Goal: Task Accomplishment & Management: Use online tool/utility

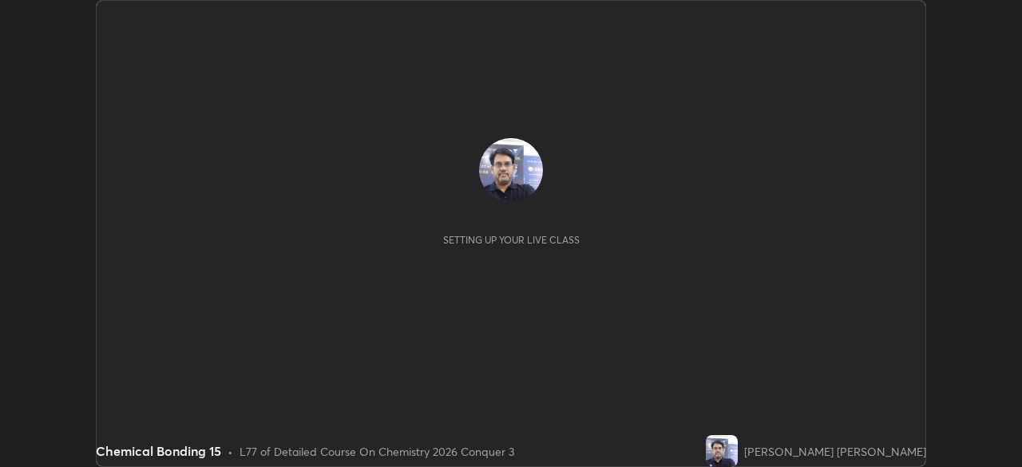
scroll to position [467, 1021]
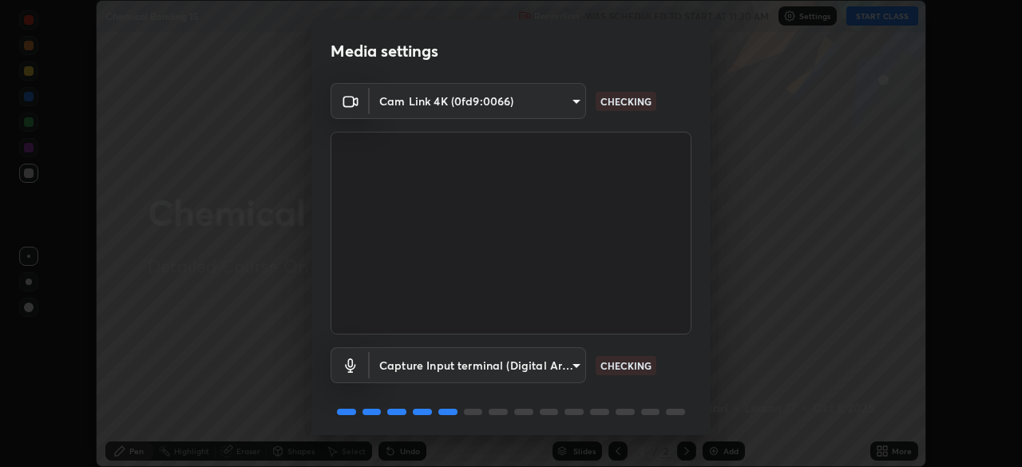
click at [873, 340] on div "Media settings Cam Link 4K (0fd9:0066) 4b691561e7a653ff76c4e48a590a0ea4b729d386…" at bounding box center [511, 233] width 1022 height 467
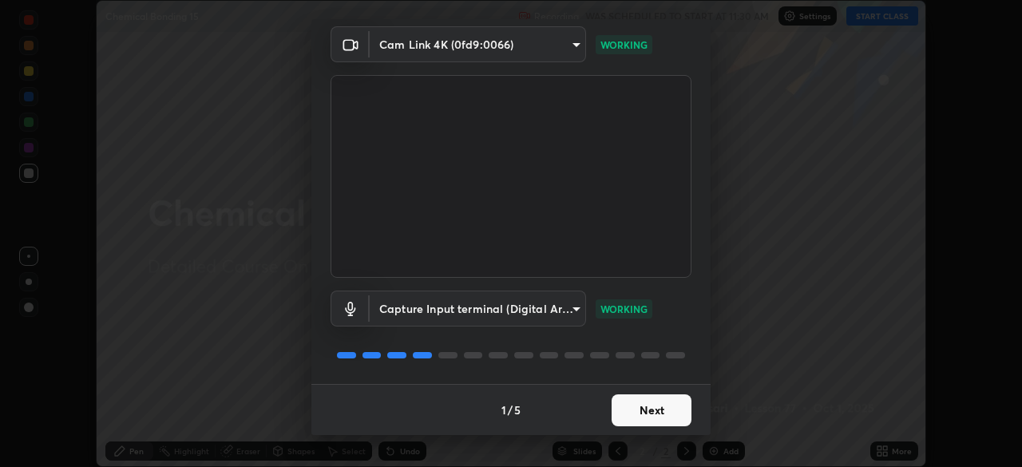
click at [660, 407] on button "Next" at bounding box center [652, 410] width 80 height 32
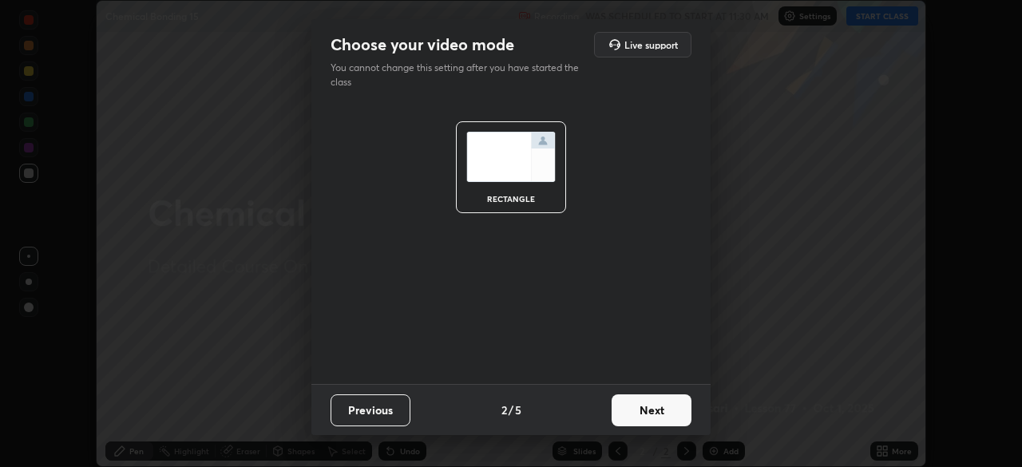
click at [656, 412] on button "Next" at bounding box center [652, 410] width 80 height 32
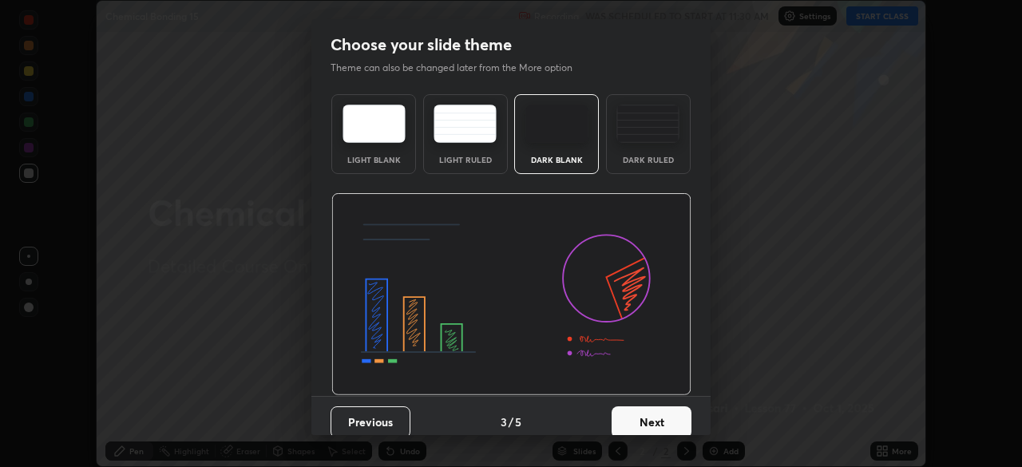
click at [659, 419] on button "Next" at bounding box center [652, 422] width 80 height 32
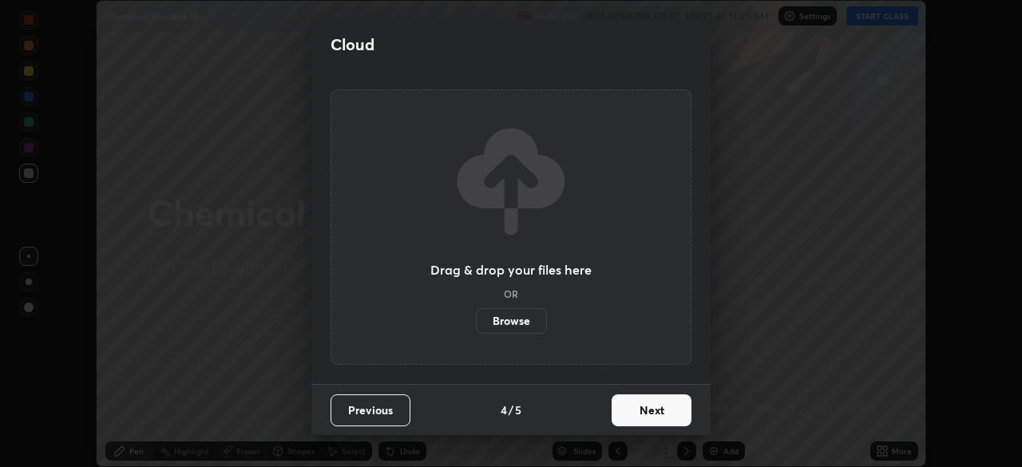
click at [657, 414] on button "Next" at bounding box center [652, 410] width 80 height 32
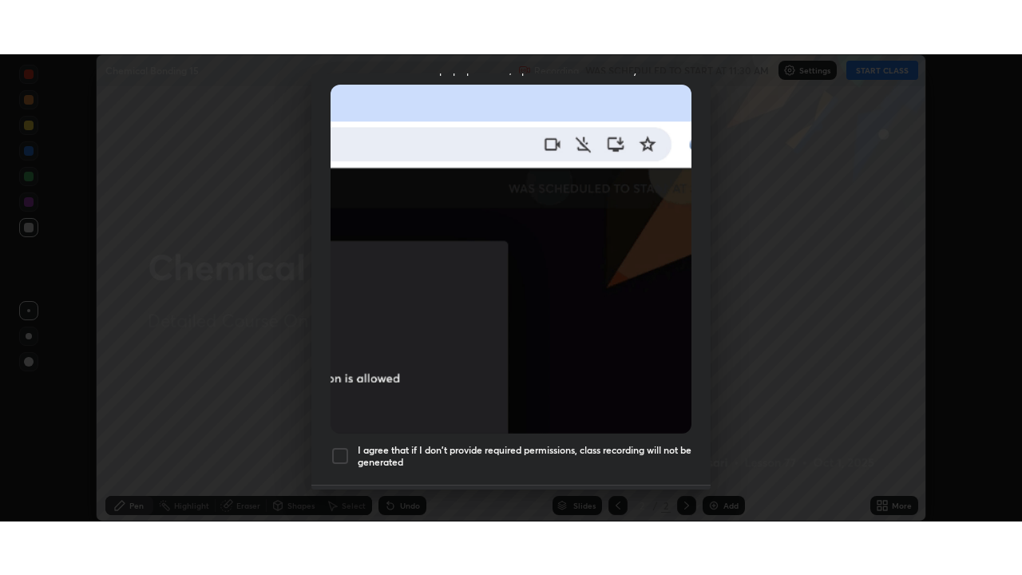
scroll to position [382, 0]
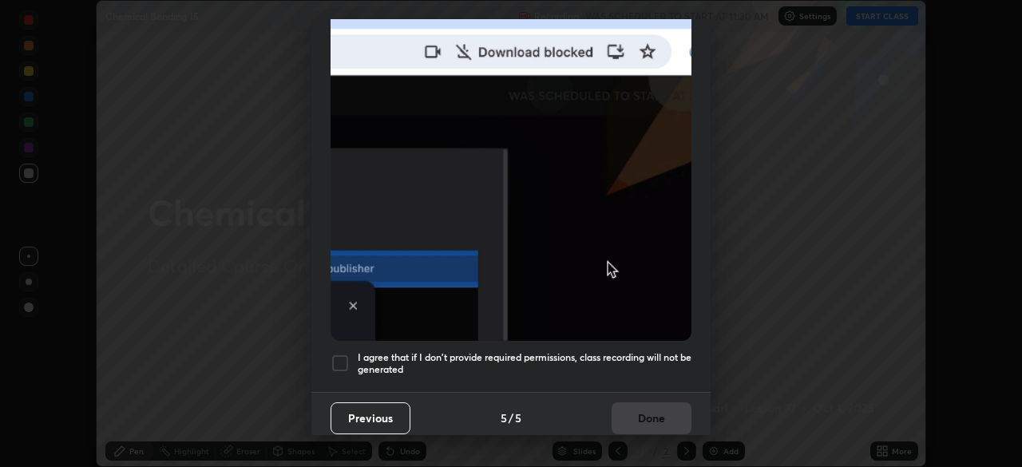
click at [343, 356] on div at bounding box center [340, 363] width 19 height 19
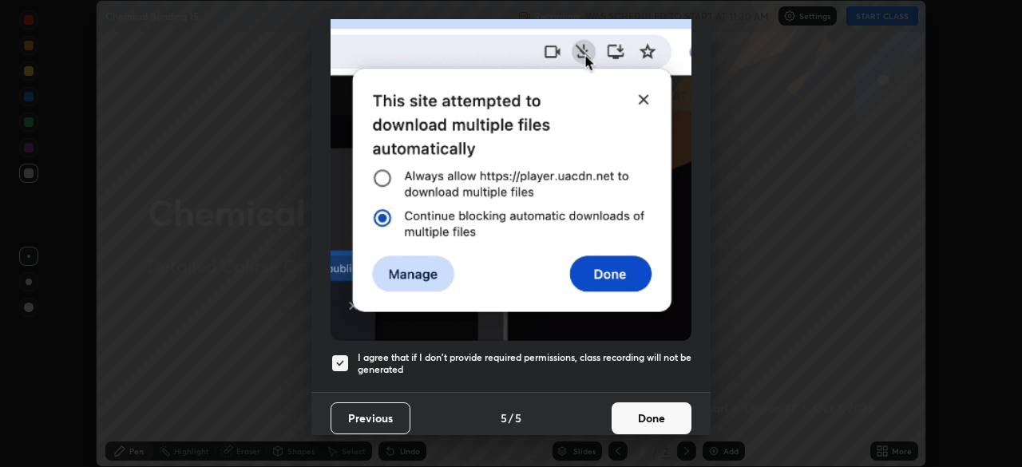
click at [647, 410] on button "Done" at bounding box center [652, 418] width 80 height 32
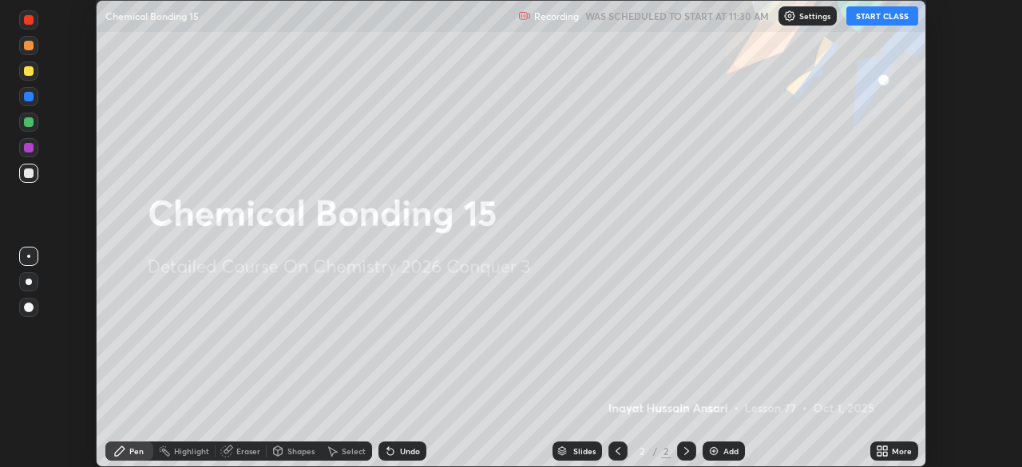
click at [890, 15] on button "START CLASS" at bounding box center [882, 15] width 72 height 19
click at [886, 451] on icon at bounding box center [882, 451] width 13 height 13
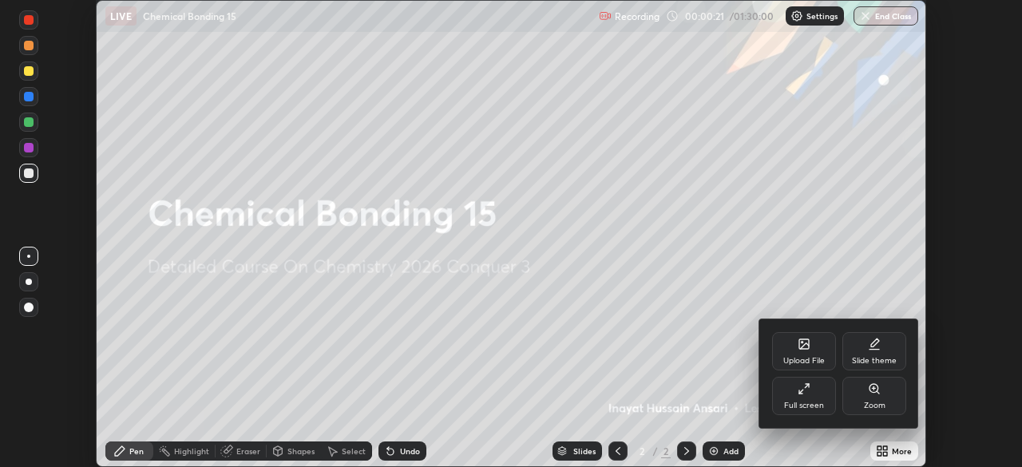
click at [881, 402] on div "Zoom" at bounding box center [875, 406] width 22 height 8
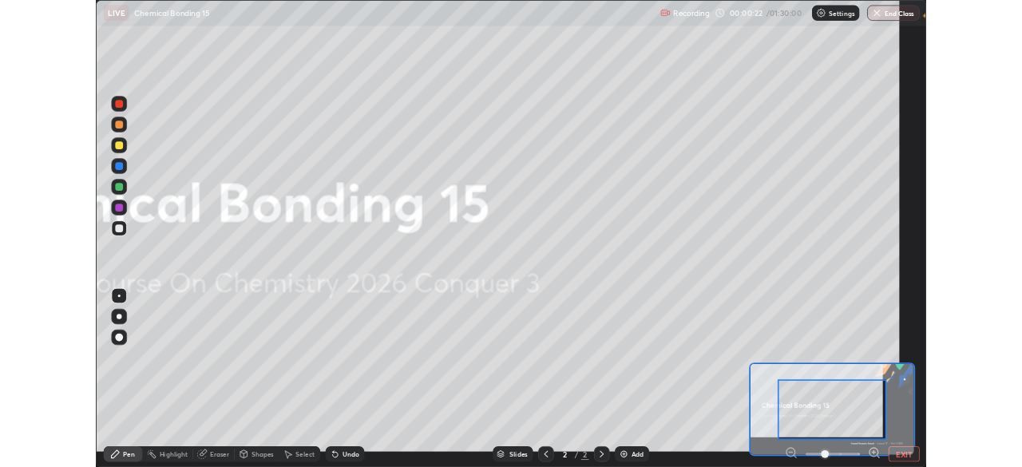
scroll to position [575, 1022]
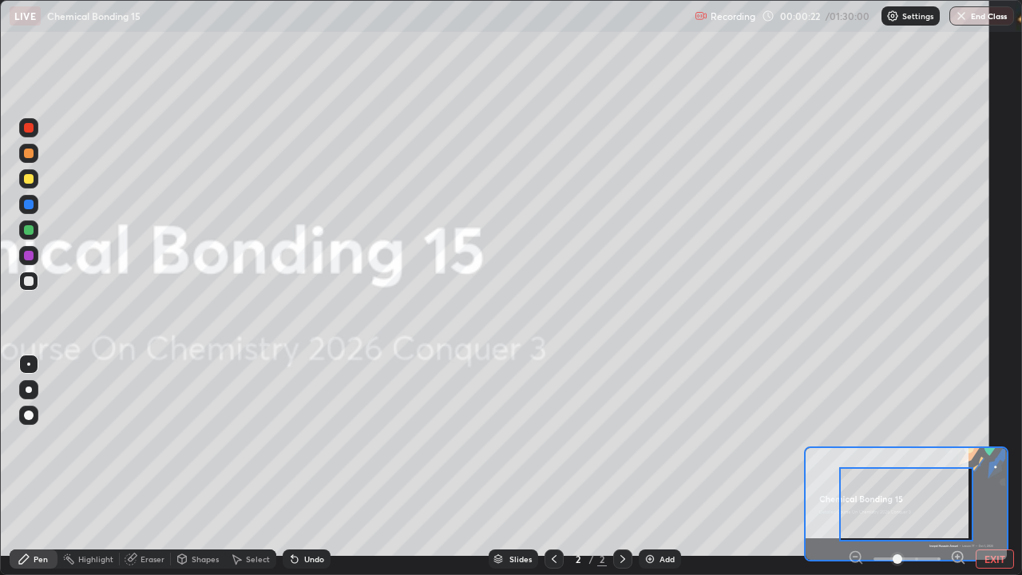
click at [901, 466] on div at bounding box center [906, 504] width 134 height 74
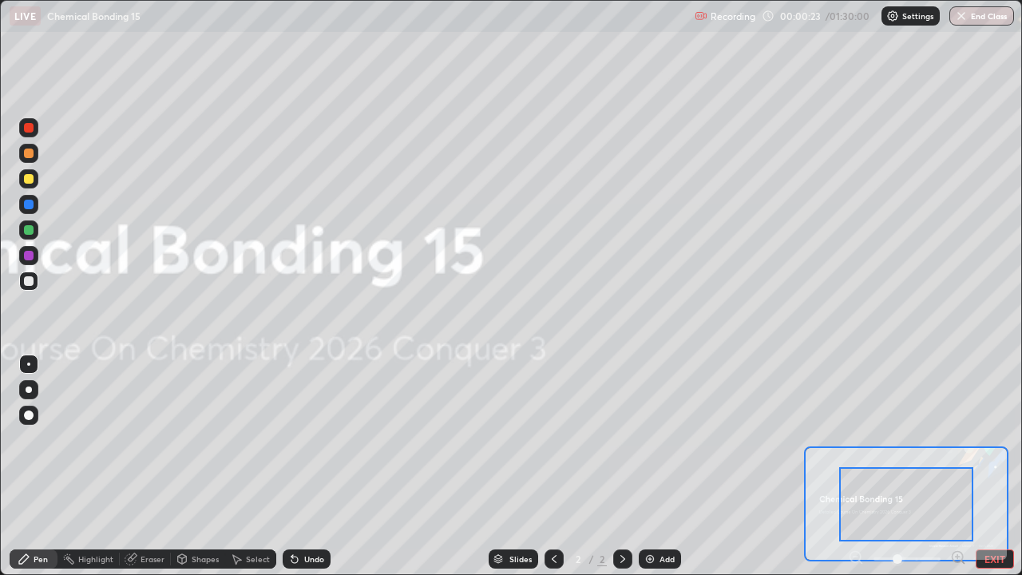
click at [992, 466] on button "EXIT" at bounding box center [995, 558] width 38 height 19
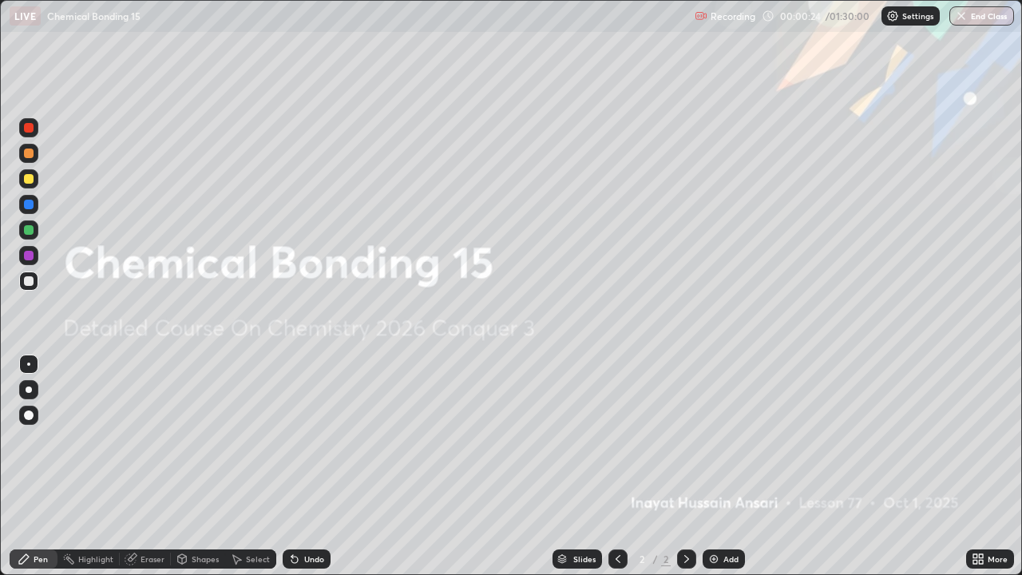
click at [975, 466] on icon at bounding box center [975, 556] width 4 height 4
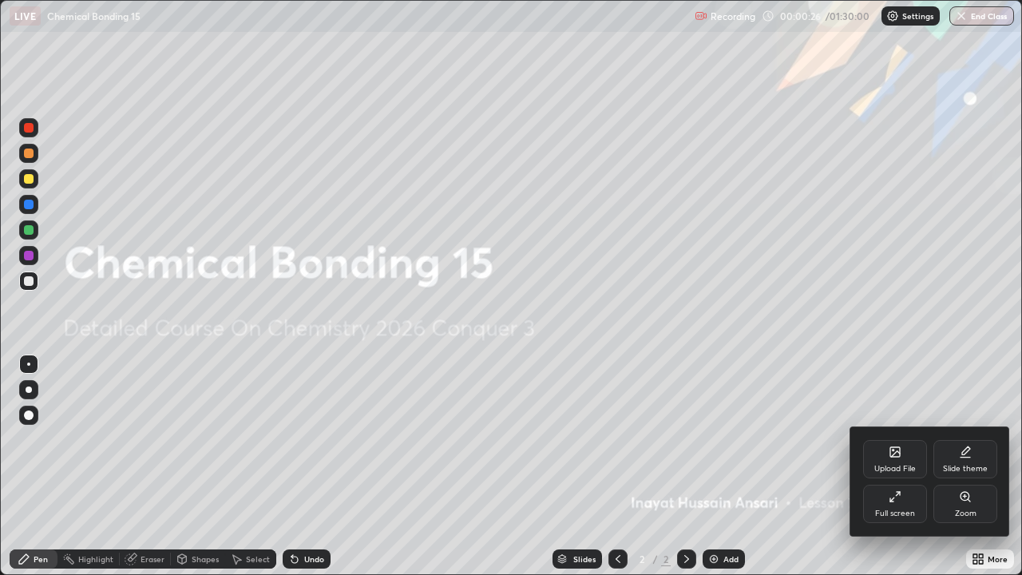
click at [908, 466] on div "Full screen" at bounding box center [895, 504] width 64 height 38
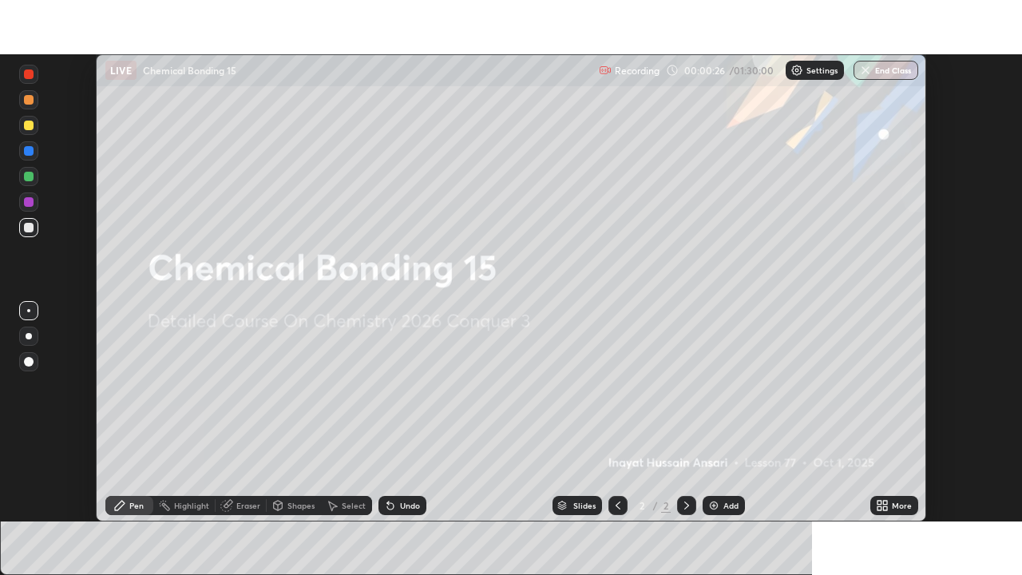
scroll to position [79378, 78823]
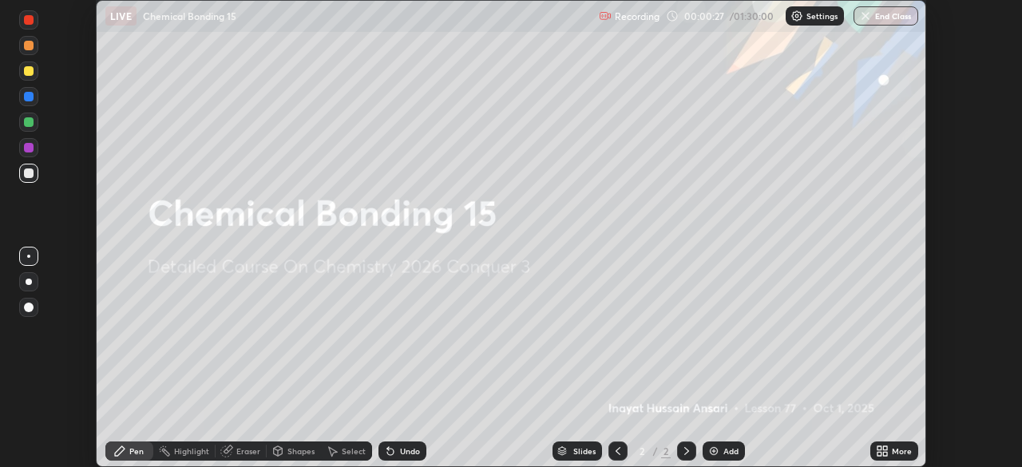
click at [885, 455] on icon at bounding box center [885, 454] width 4 height 4
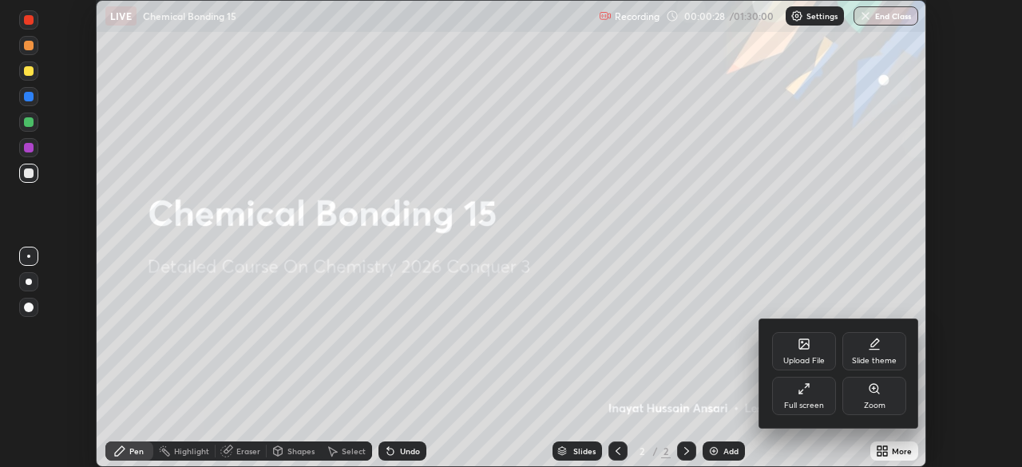
click at [818, 398] on div "Full screen" at bounding box center [804, 396] width 64 height 38
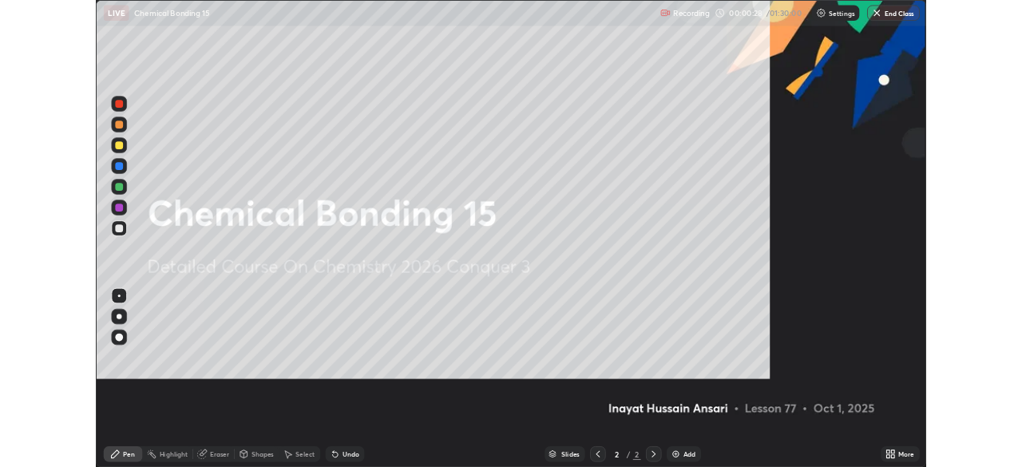
scroll to position [575, 1022]
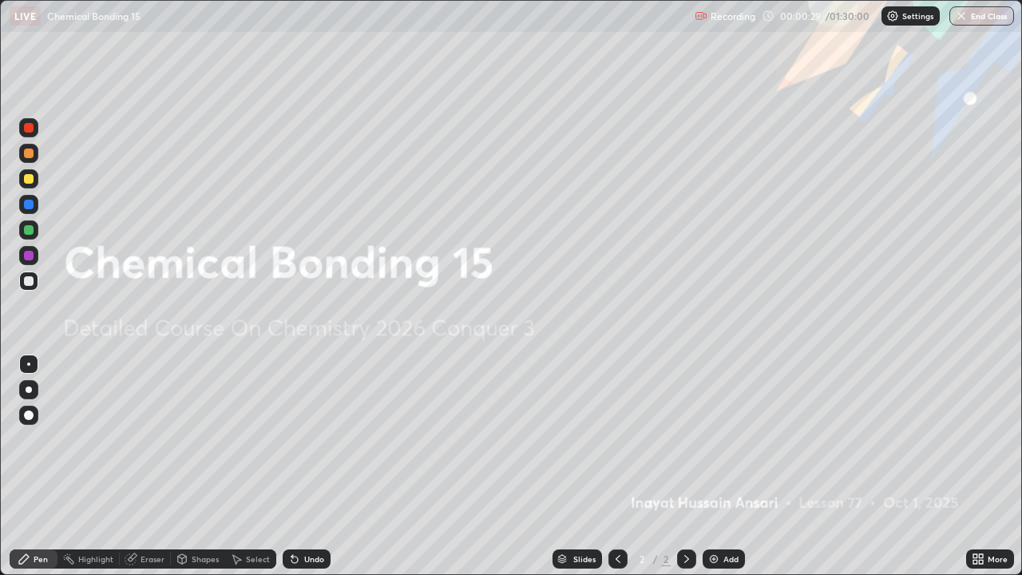
click at [978, 466] on icon at bounding box center [978, 559] width 13 height 13
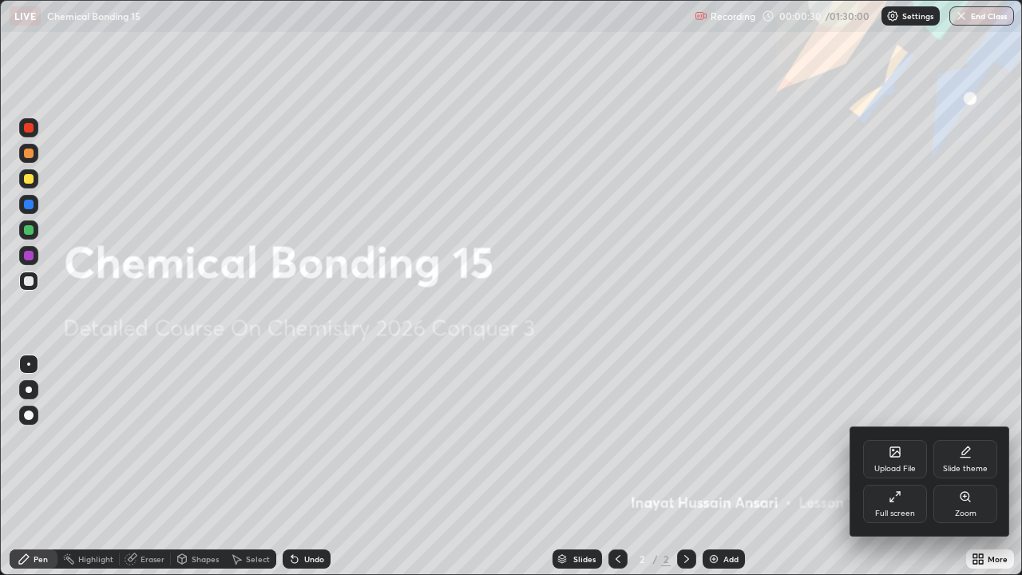
click at [973, 461] on div "Slide theme" at bounding box center [965, 459] width 64 height 38
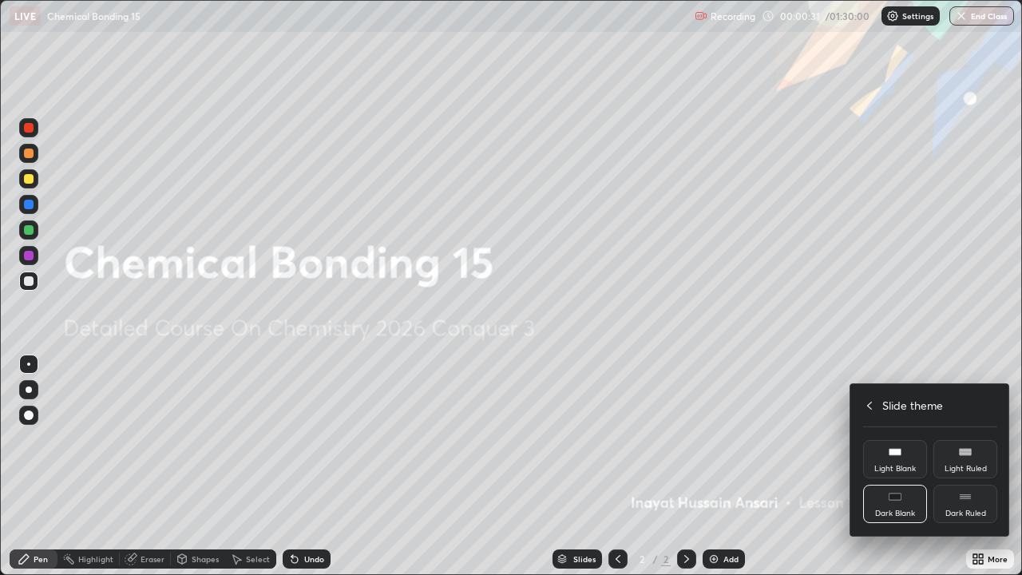
click at [975, 466] on div "Dark Ruled" at bounding box center [965, 504] width 64 height 38
click at [778, 466] on div at bounding box center [511, 287] width 1022 height 575
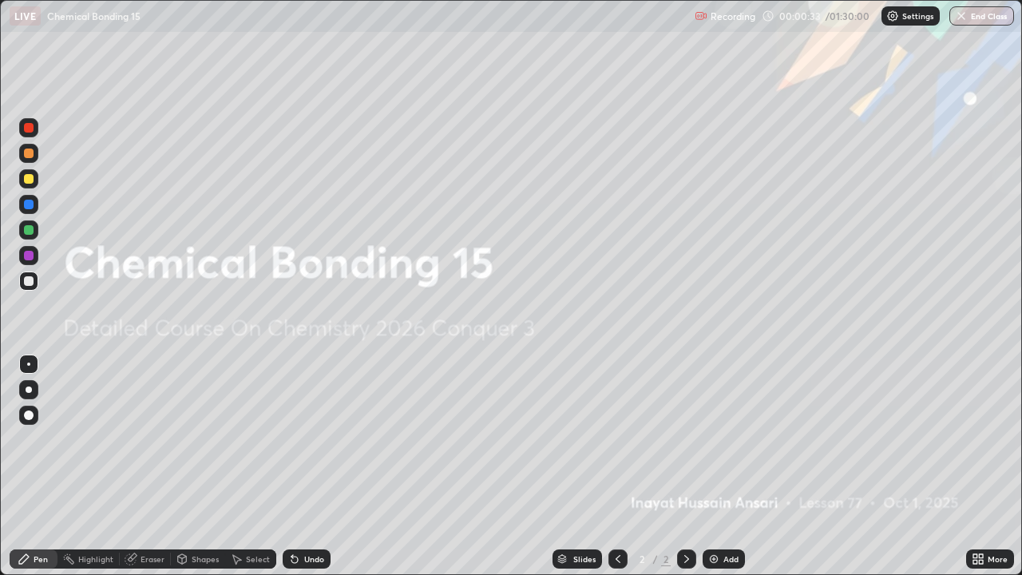
click at [713, 466] on img at bounding box center [713, 559] width 13 height 13
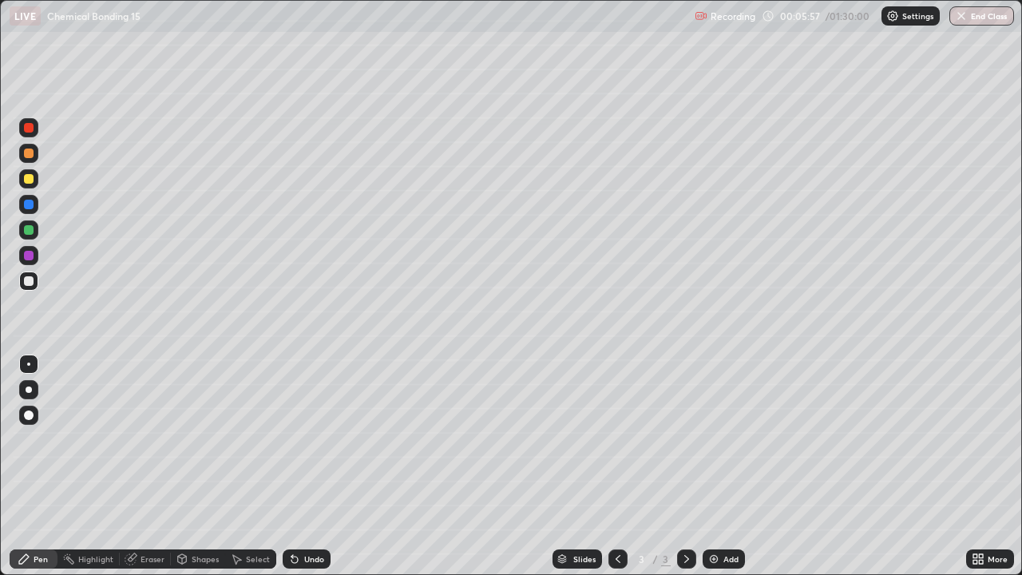
click at [30, 255] on div at bounding box center [29, 256] width 10 height 10
click at [32, 231] on div at bounding box center [29, 230] width 10 height 10
click at [473, 466] on div "Slides 3 / 3 Add" at bounding box center [649, 559] width 636 height 32
click at [155, 466] on div "Eraser" at bounding box center [153, 559] width 24 height 8
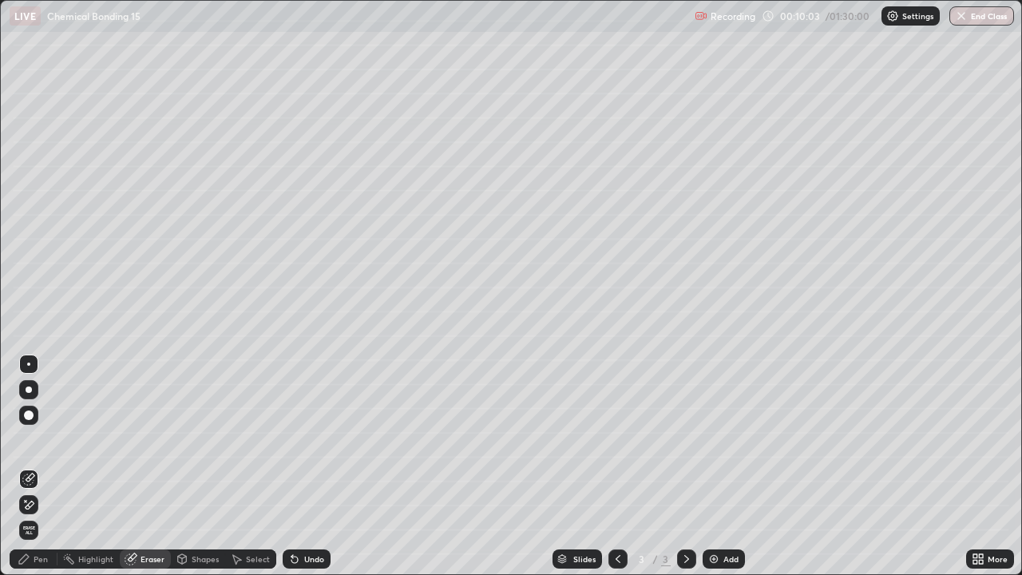
click at [43, 466] on div "Pen" at bounding box center [41, 559] width 14 height 8
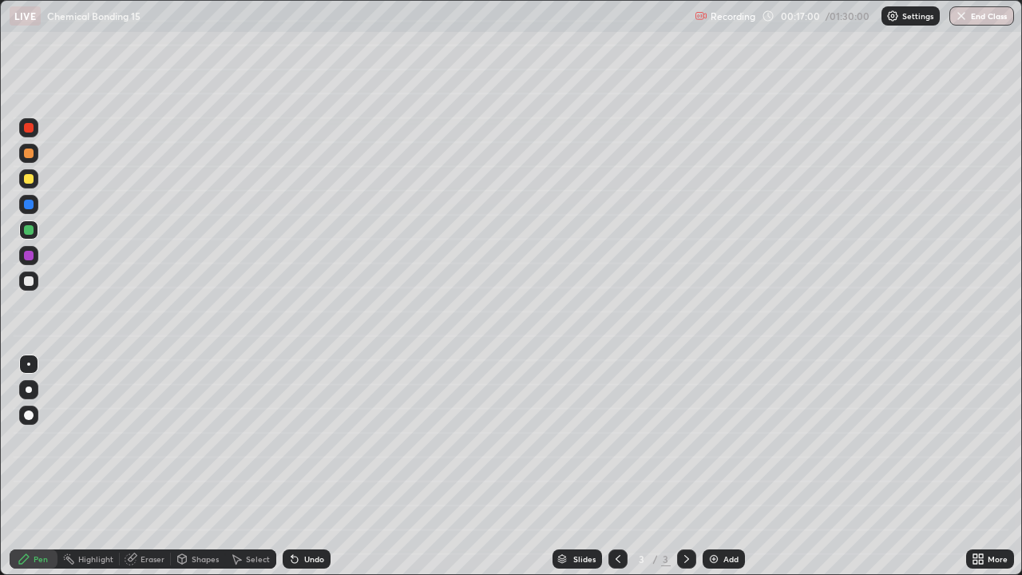
click at [712, 466] on img at bounding box center [713, 559] width 13 height 13
click at [710, 466] on img at bounding box center [713, 559] width 13 height 13
click at [32, 178] on div at bounding box center [29, 179] width 10 height 10
click at [144, 466] on div "Eraser" at bounding box center [153, 559] width 24 height 8
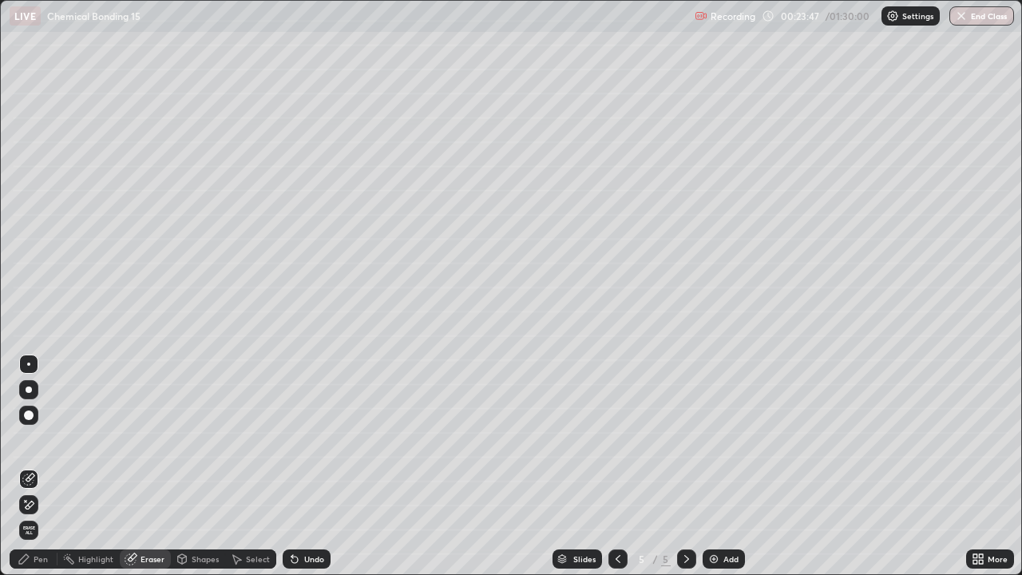
click at [40, 466] on div "Pen" at bounding box center [41, 559] width 14 height 8
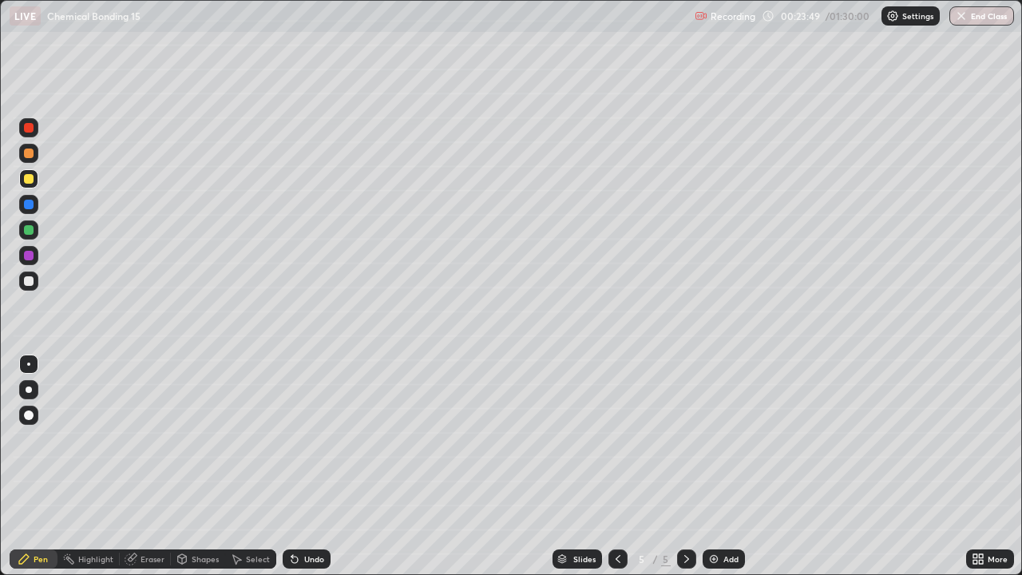
click at [30, 232] on div at bounding box center [29, 230] width 10 height 10
click at [29, 180] on div at bounding box center [29, 179] width 10 height 10
click at [30, 257] on div at bounding box center [29, 256] width 10 height 10
click at [143, 466] on div "Eraser" at bounding box center [153, 559] width 24 height 8
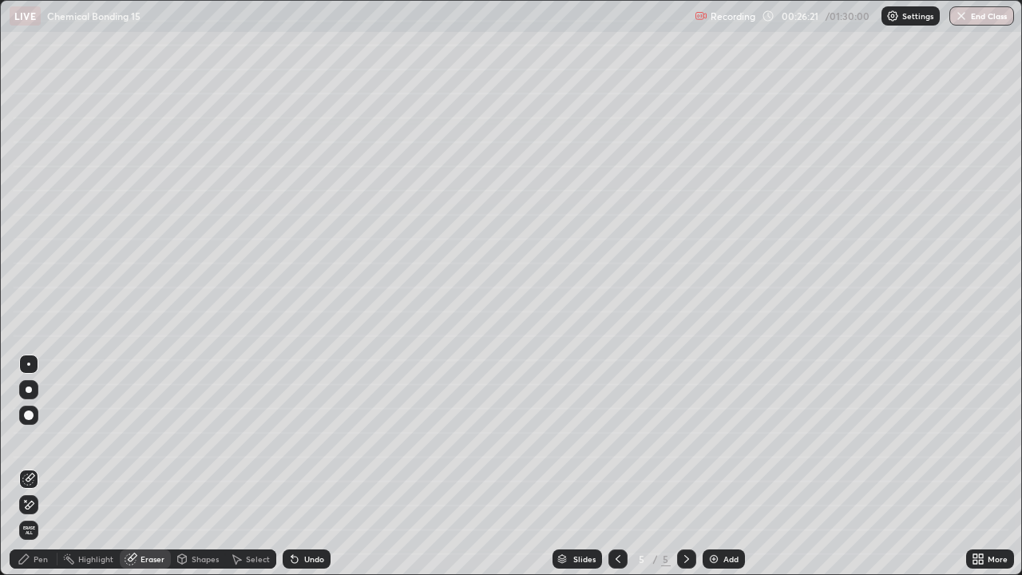
click at [42, 466] on div "Pen" at bounding box center [41, 559] width 14 height 8
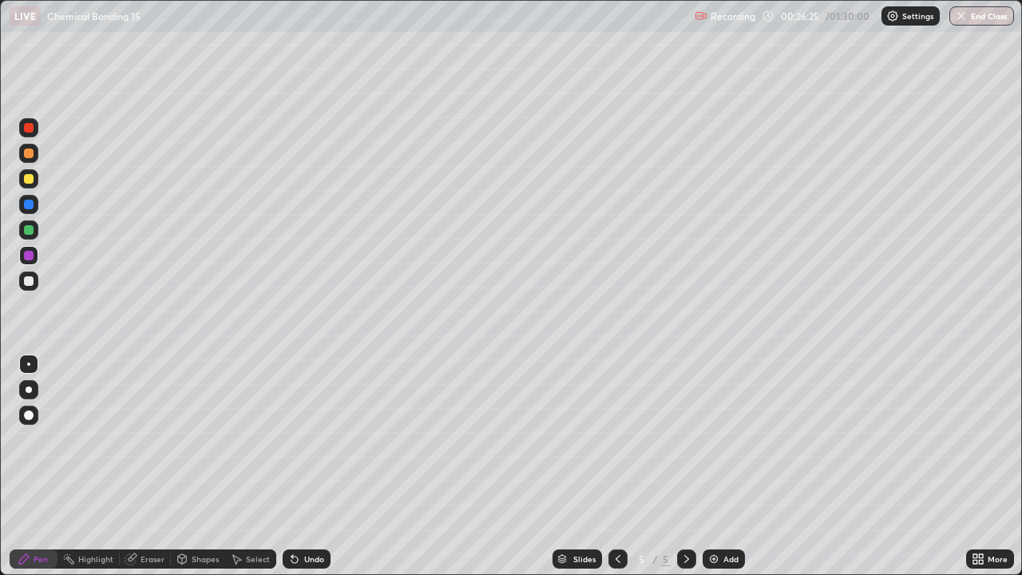
click at [31, 283] on div at bounding box center [29, 281] width 10 height 10
click at [152, 466] on div "Eraser" at bounding box center [153, 559] width 24 height 8
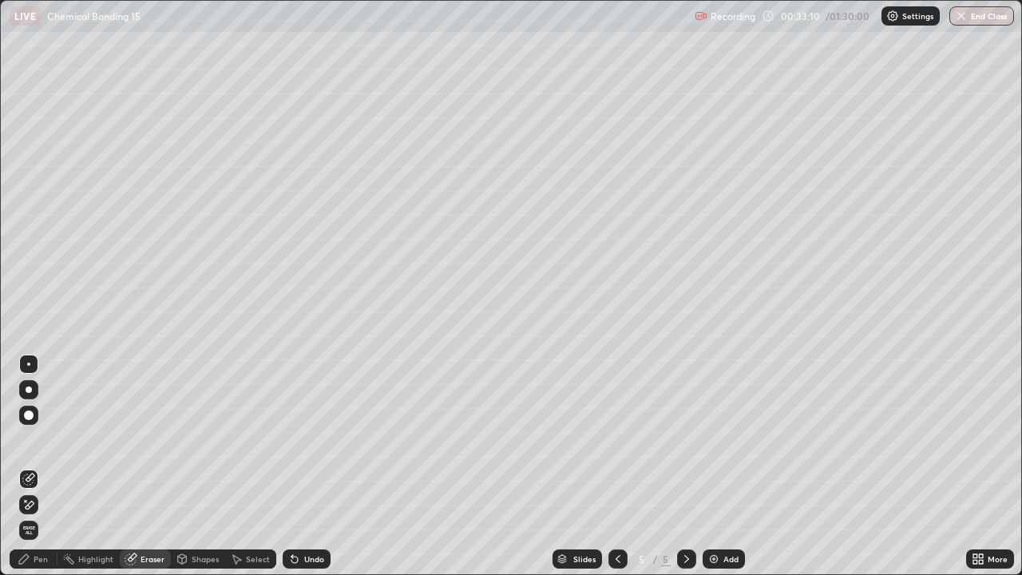
click at [48, 466] on div "Pen" at bounding box center [34, 558] width 48 height 19
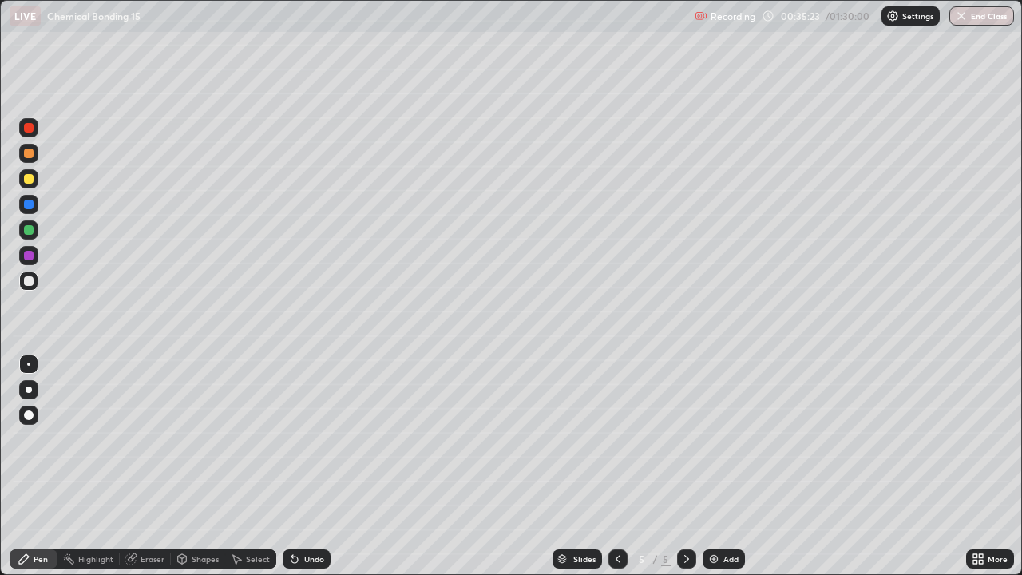
click at [708, 466] on img at bounding box center [713, 559] width 13 height 13
click at [30, 229] on div at bounding box center [29, 230] width 10 height 10
click at [711, 466] on img at bounding box center [713, 559] width 13 height 13
click at [616, 466] on icon at bounding box center [618, 559] width 13 height 13
click at [708, 466] on img at bounding box center [713, 559] width 13 height 13
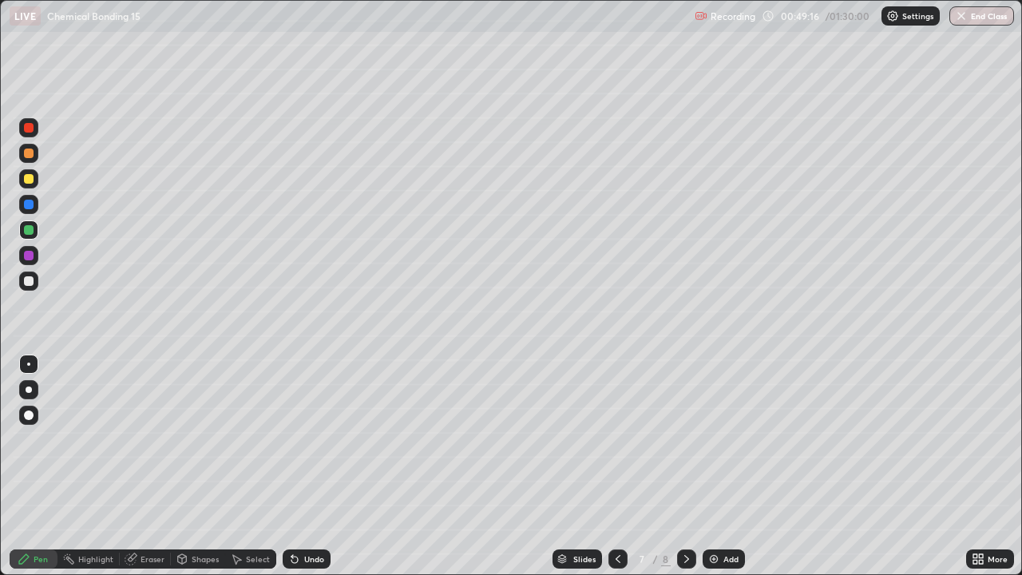
click at [145, 466] on div "Eraser" at bounding box center [153, 559] width 24 height 8
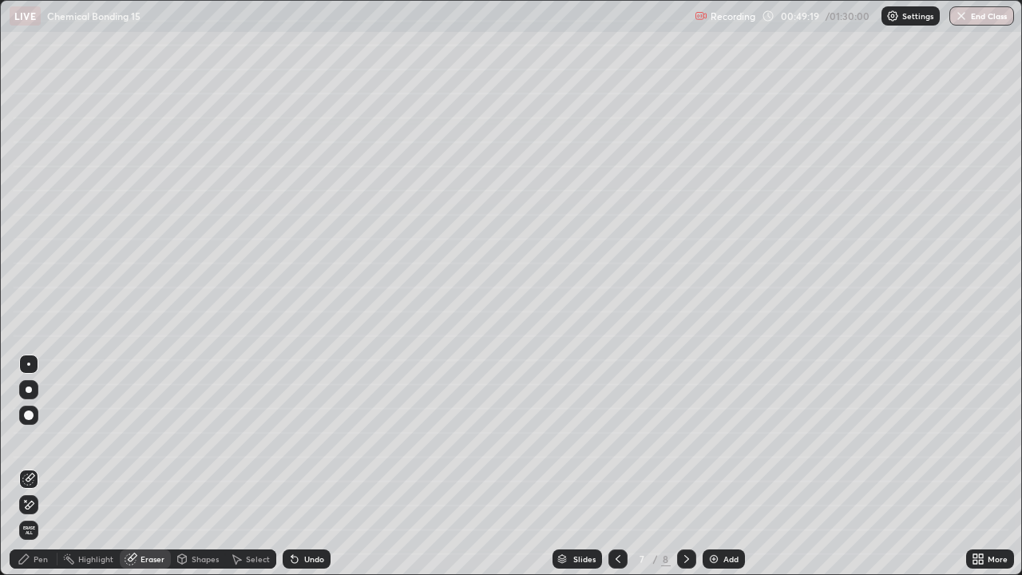
click at [44, 466] on div "Pen" at bounding box center [41, 559] width 14 height 8
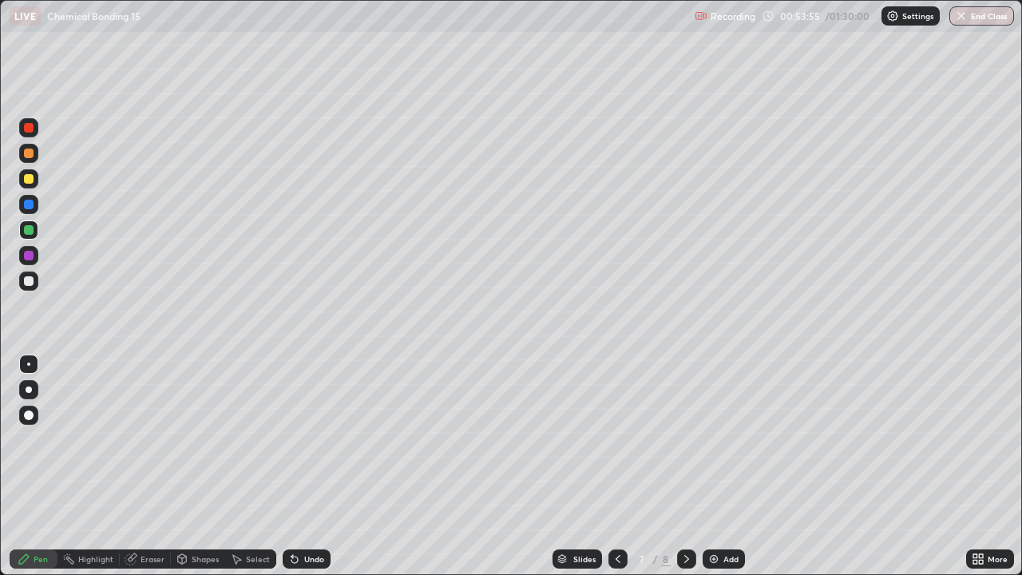
click at [710, 466] on img at bounding box center [713, 559] width 13 height 13
click at [708, 466] on img at bounding box center [713, 559] width 13 height 13
click at [526, 28] on div "LIVE Chemical Bonding 15" at bounding box center [349, 16] width 679 height 32
click at [711, 466] on img at bounding box center [713, 559] width 13 height 13
click at [200, 466] on div "Shapes" at bounding box center [205, 559] width 27 height 8
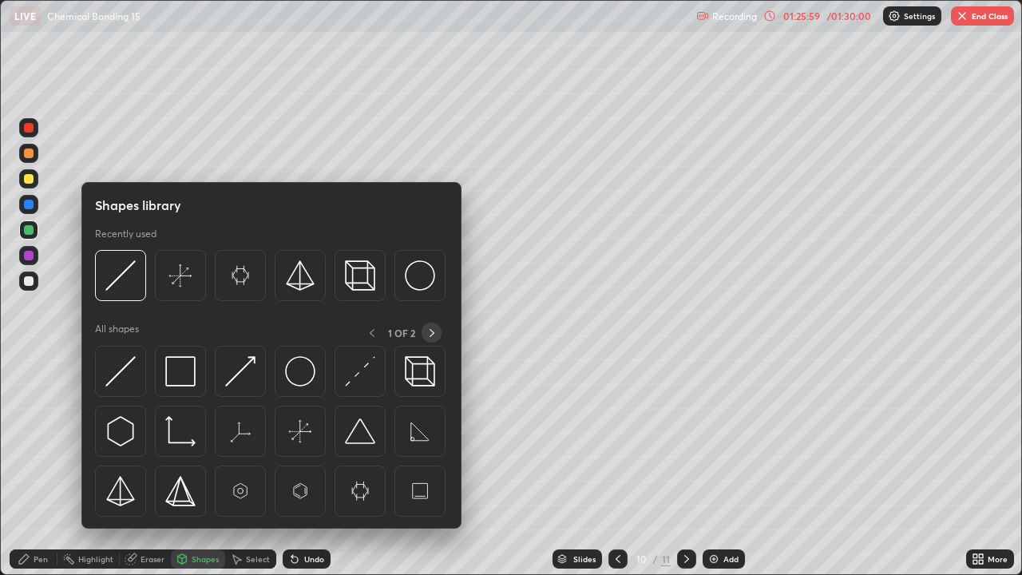
click at [431, 332] on icon at bounding box center [432, 333] width 13 height 13
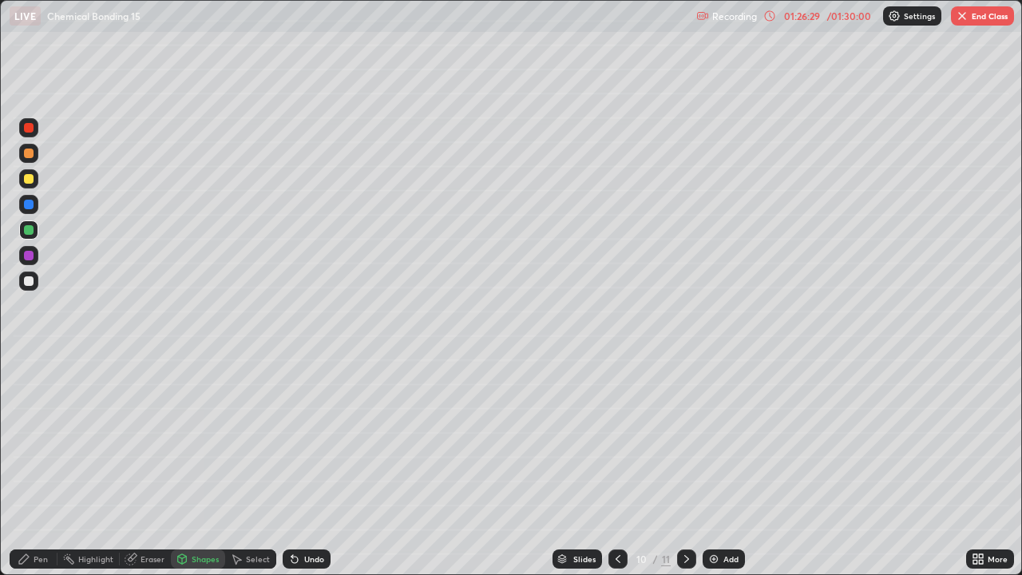
click at [204, 466] on div "Shapes" at bounding box center [205, 559] width 27 height 8
click at [36, 466] on div "Pen" at bounding box center [41, 559] width 14 height 8
click at [296, 466] on div "Undo" at bounding box center [307, 558] width 48 height 19
click at [292, 466] on icon at bounding box center [294, 560] width 6 height 6
click at [295, 466] on icon at bounding box center [294, 559] width 13 height 13
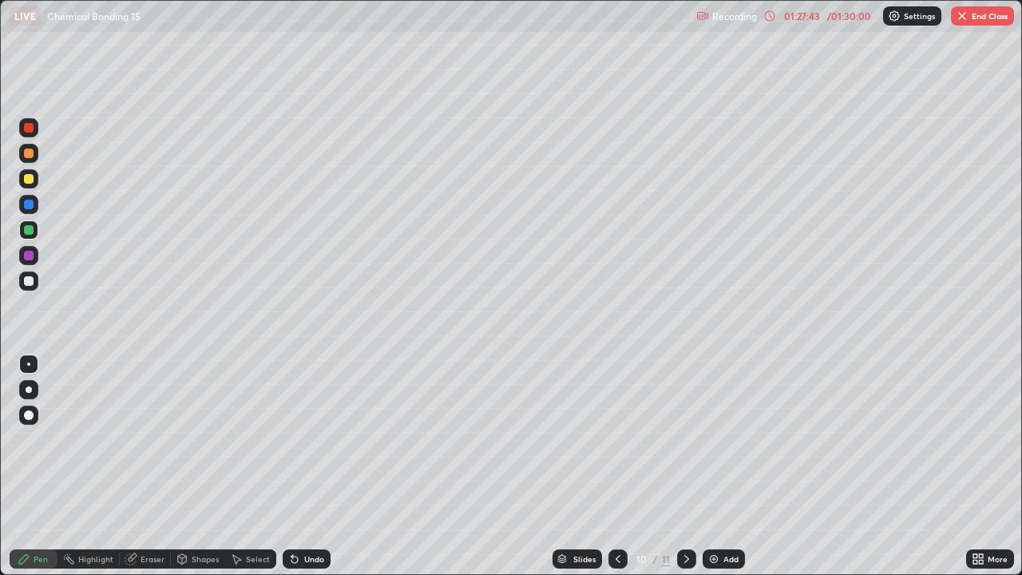
click at [182, 466] on div "Shapes" at bounding box center [198, 558] width 54 height 19
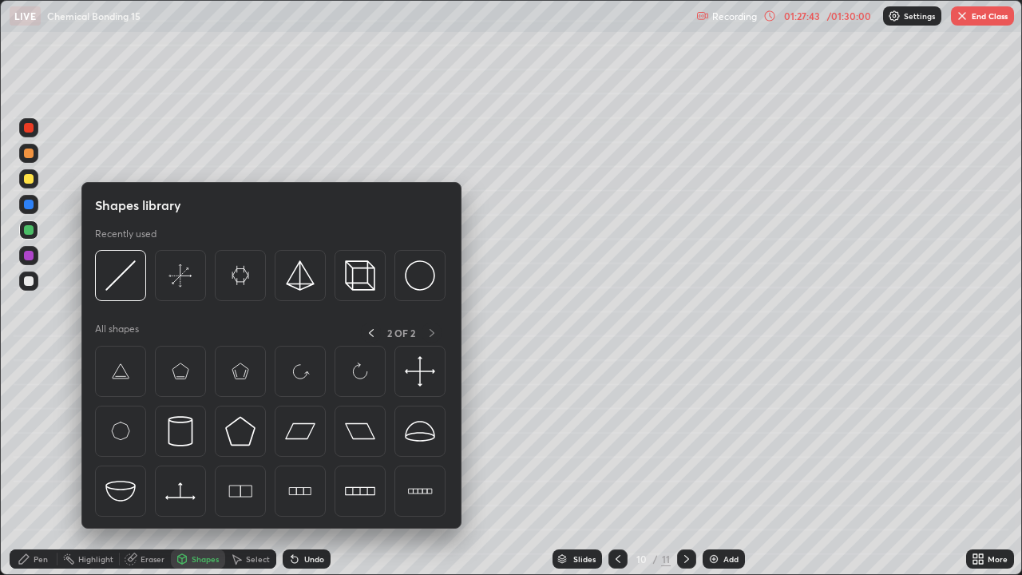
click at [191, 466] on div "Shapes" at bounding box center [198, 558] width 54 height 19
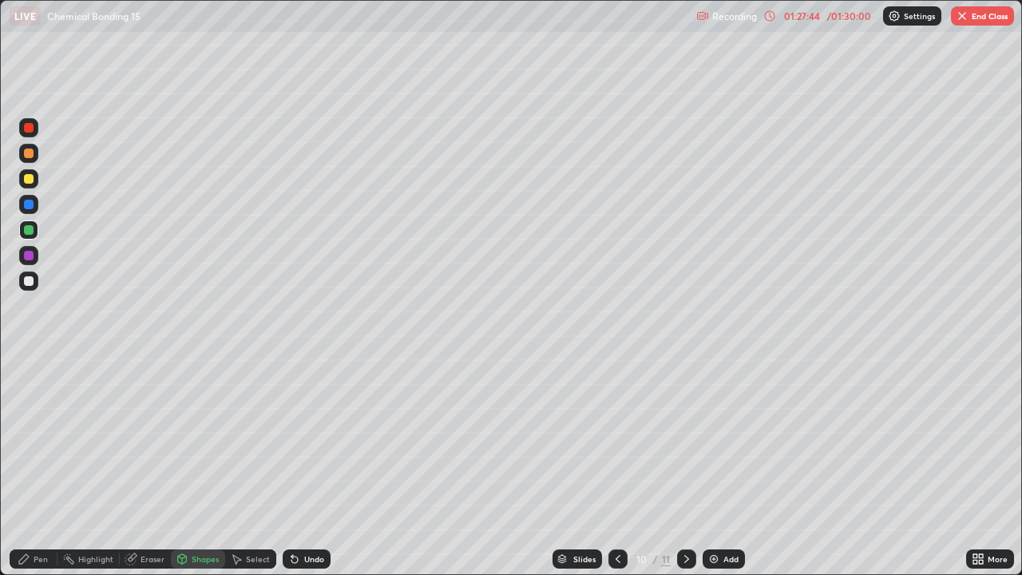
click at [192, 466] on div "Shapes" at bounding box center [198, 558] width 54 height 19
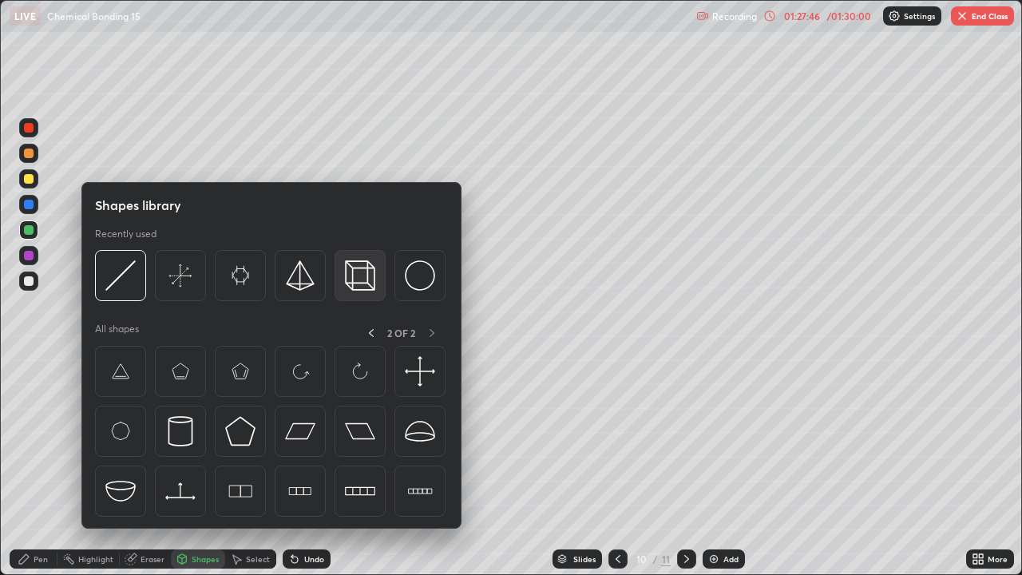
click at [359, 283] on img at bounding box center [360, 275] width 30 height 30
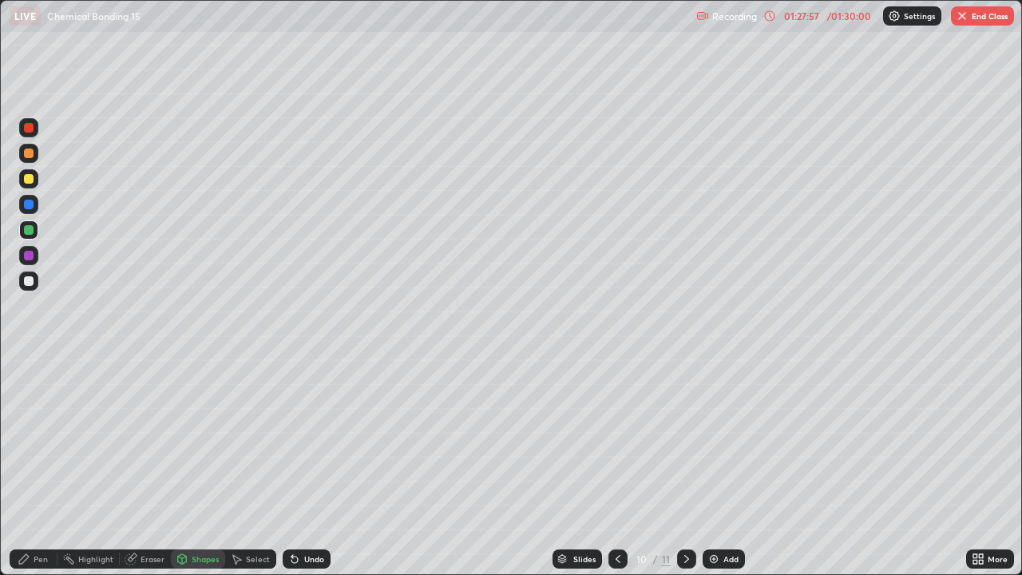
click at [36, 466] on div "Pen" at bounding box center [34, 558] width 48 height 19
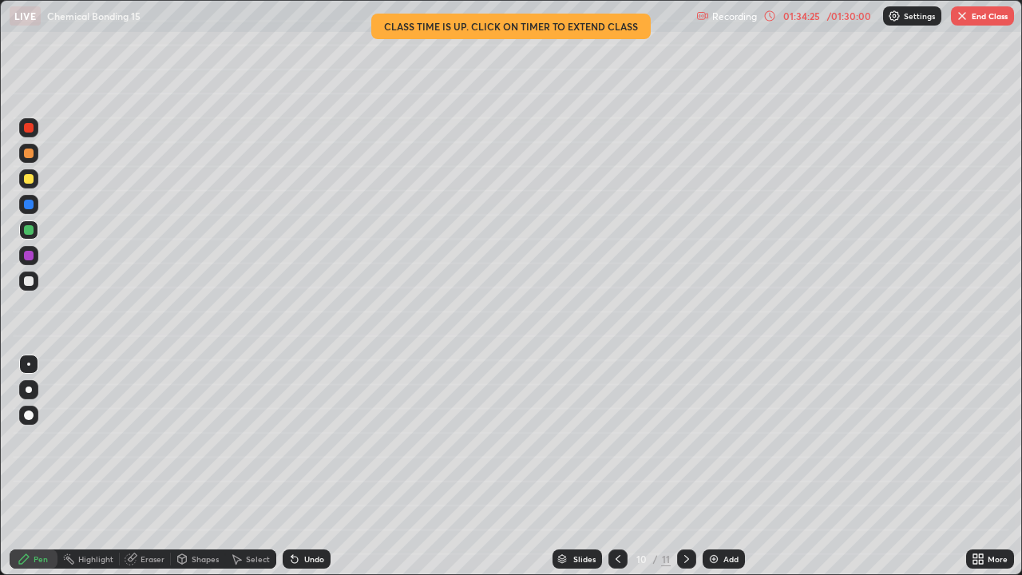
click at [973, 19] on button "End Class" at bounding box center [982, 15] width 63 height 19
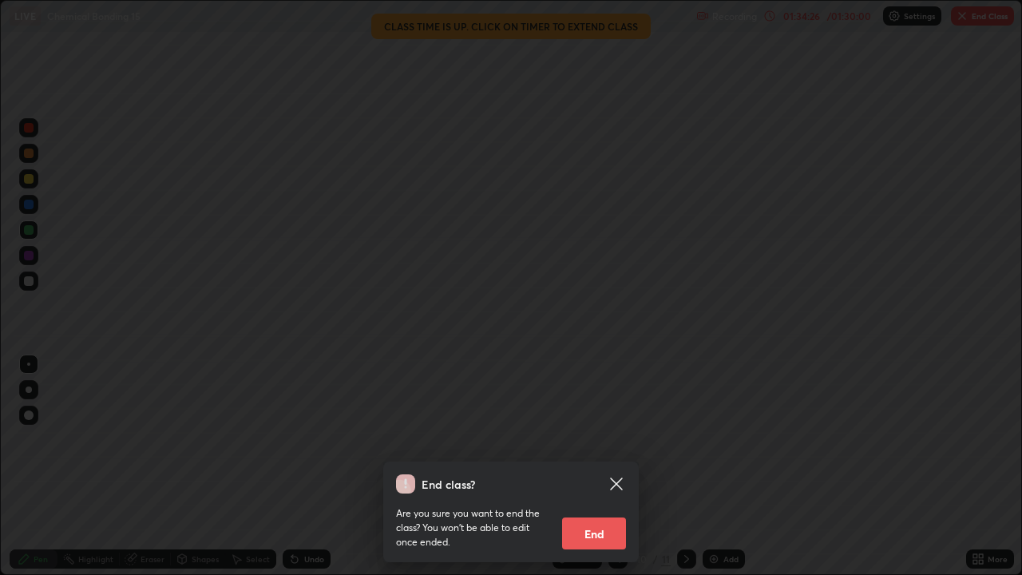
click at [608, 466] on button "End" at bounding box center [594, 533] width 64 height 32
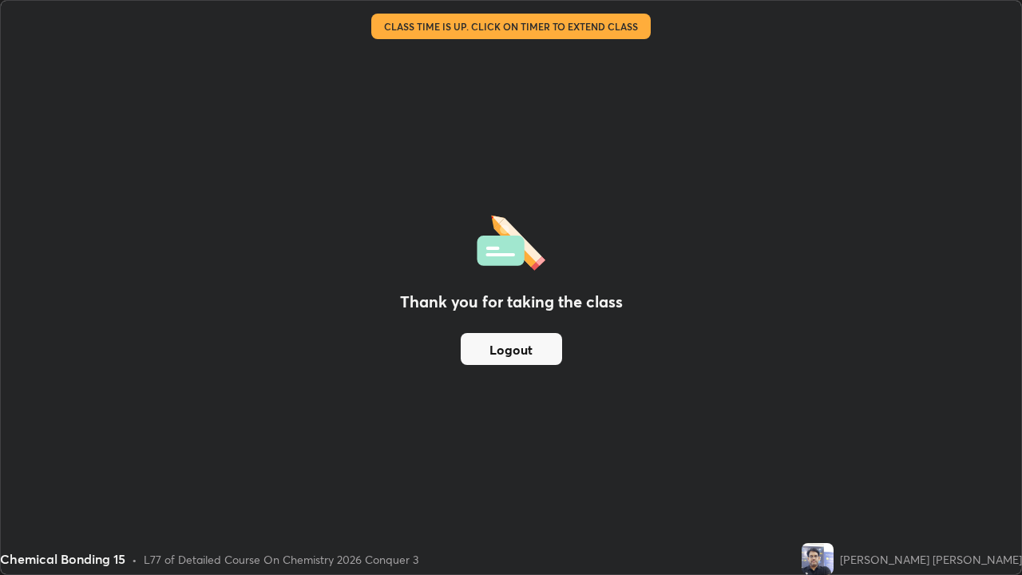
click at [545, 358] on button "Logout" at bounding box center [511, 349] width 101 height 32
click at [545, 353] on button "Logout" at bounding box center [511, 349] width 101 height 32
click at [542, 348] on button "Logout" at bounding box center [511, 349] width 101 height 32
click at [543, 351] on button "Logout" at bounding box center [511, 349] width 101 height 32
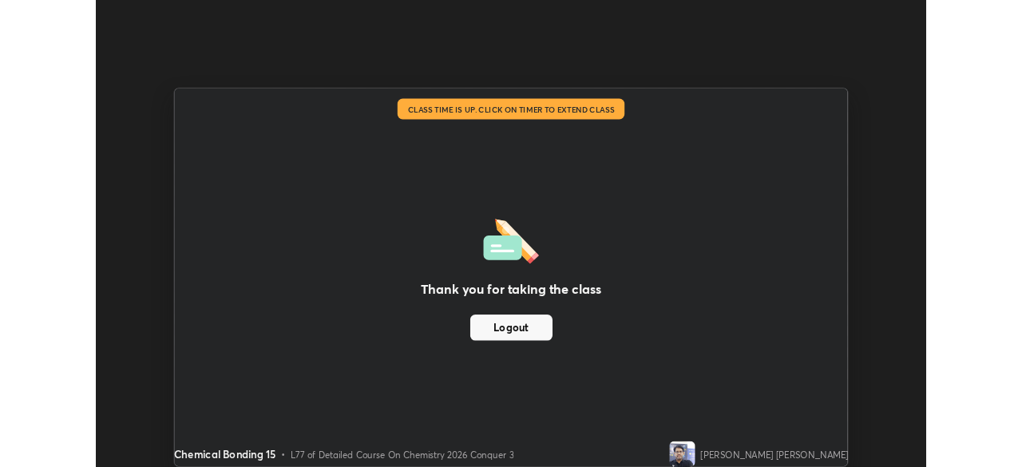
scroll to position [79378, 78823]
